Goal: Task Accomplishment & Management: Manage account settings

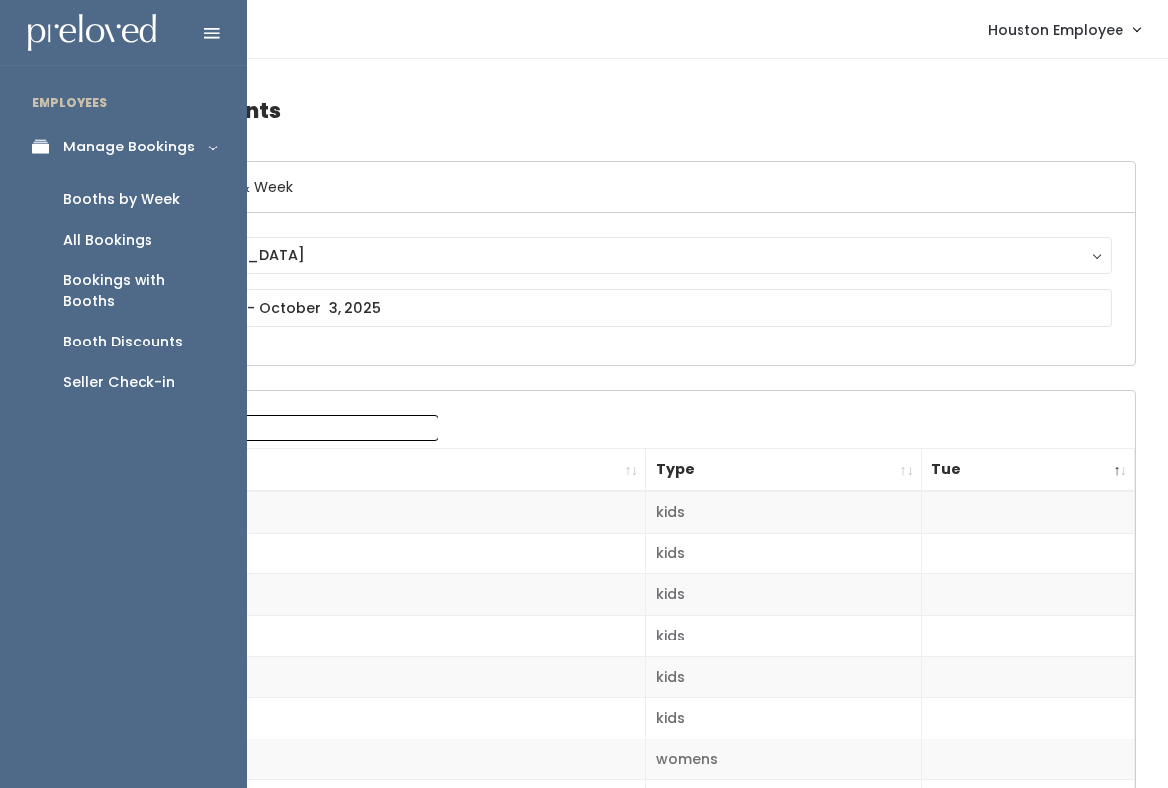
click at [35, 146] on icon at bounding box center [46, 147] width 28 height 17
click at [158, 139] on div "Manage Bookings" at bounding box center [129, 147] width 132 height 21
click at [146, 189] on div "Booths by Week" at bounding box center [121, 199] width 117 height 21
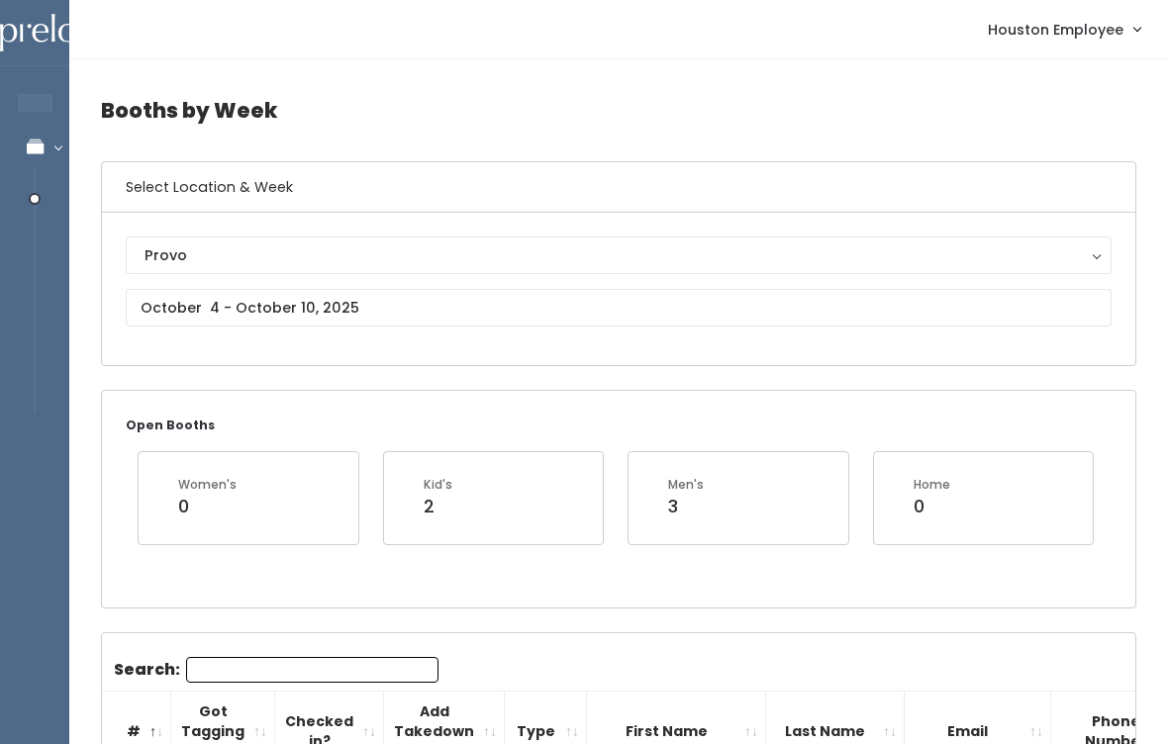
click at [254, 252] on div "Provo" at bounding box center [619, 255] width 948 height 22
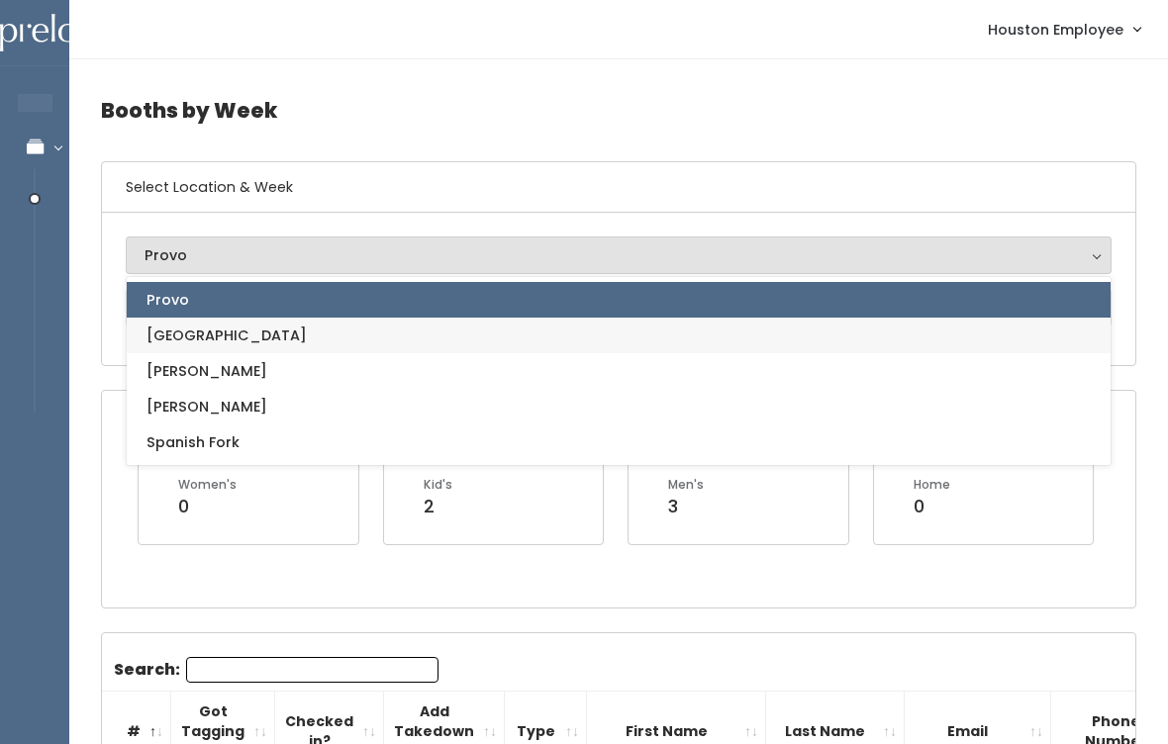
click at [208, 333] on link "[GEOGRAPHIC_DATA]" at bounding box center [619, 336] width 984 height 36
select select "5"
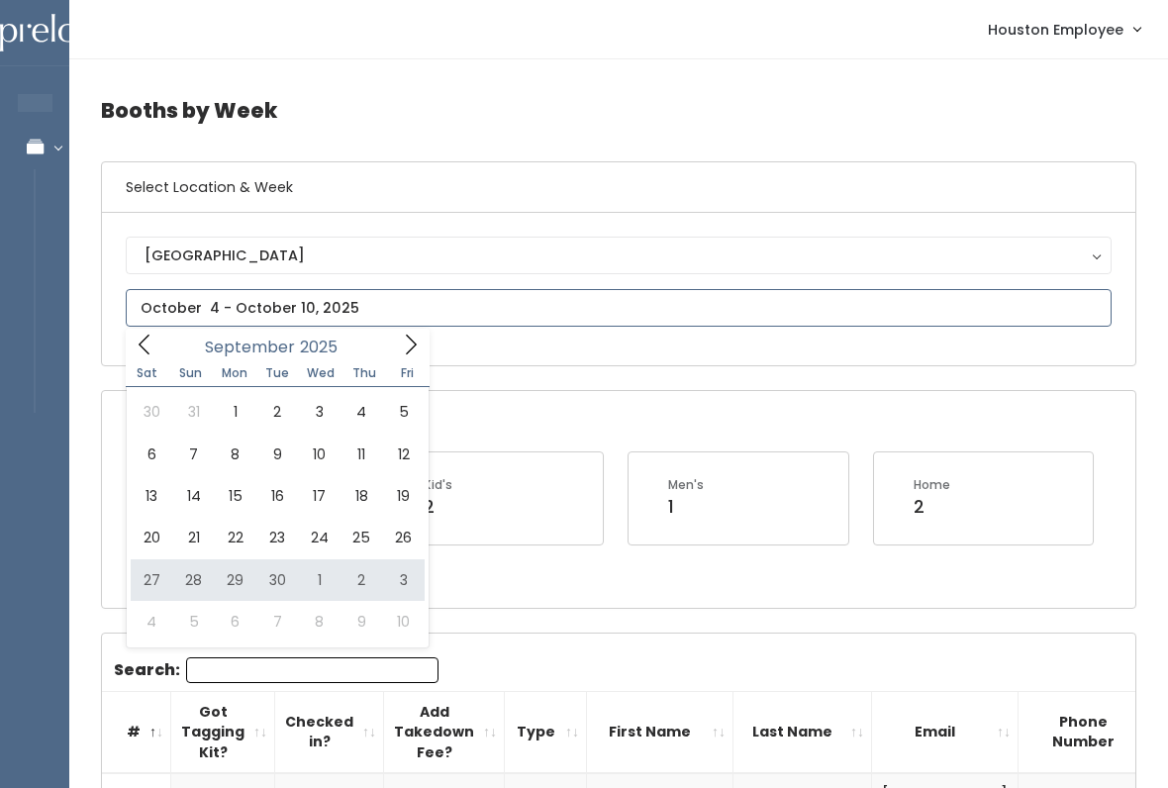
type input "September 27 to October 3"
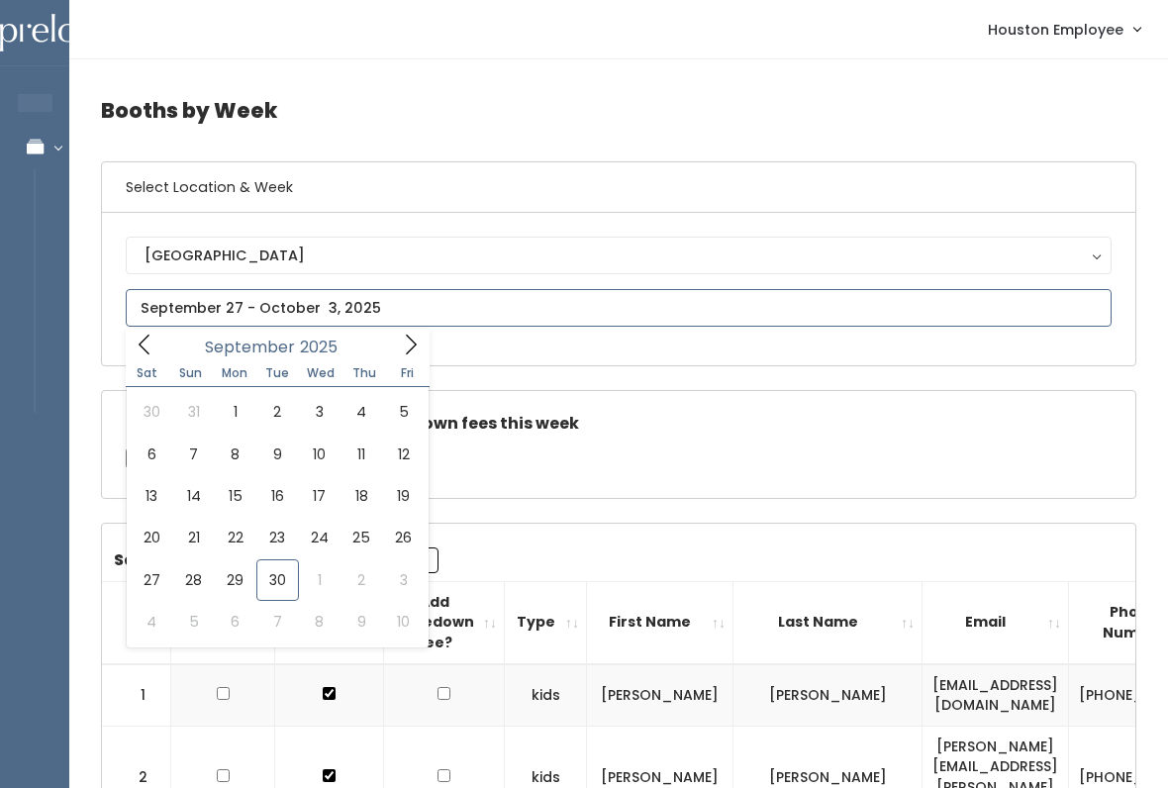
type input "[DATE] to [DATE]"
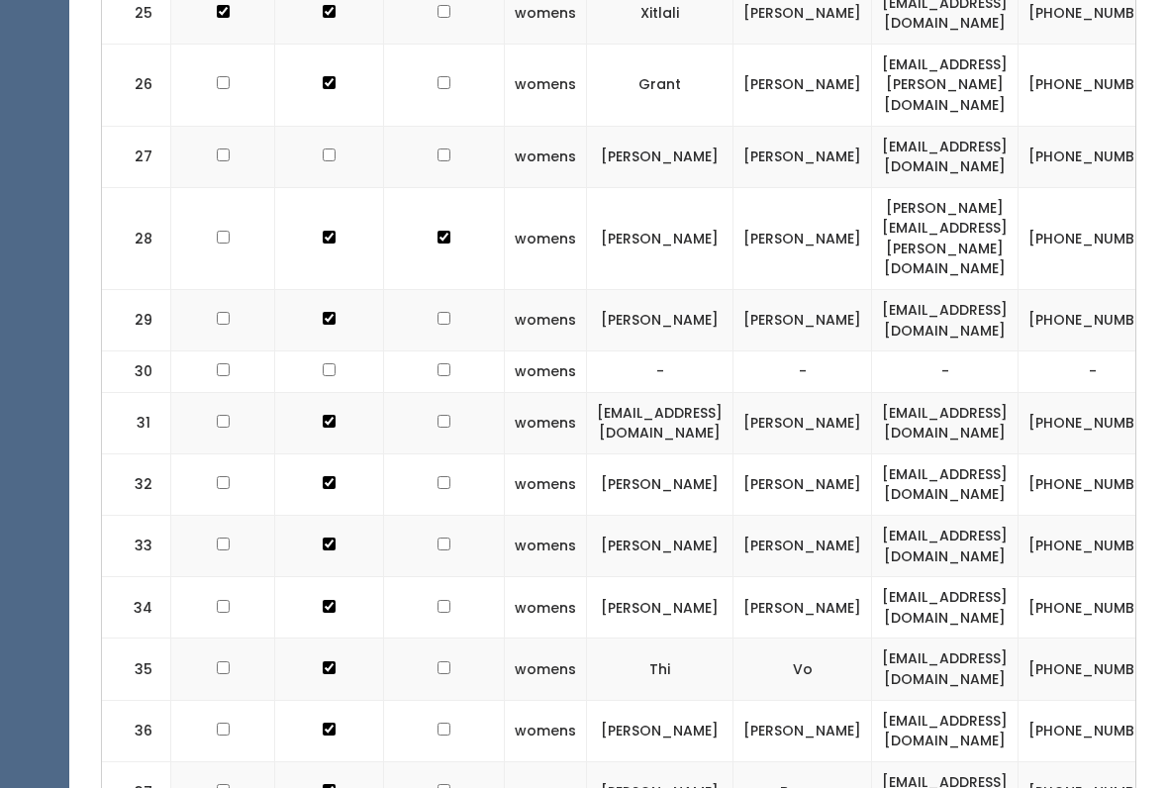
scroll to position [2248, 0]
